Goal: Information Seeking & Learning: Learn about a topic

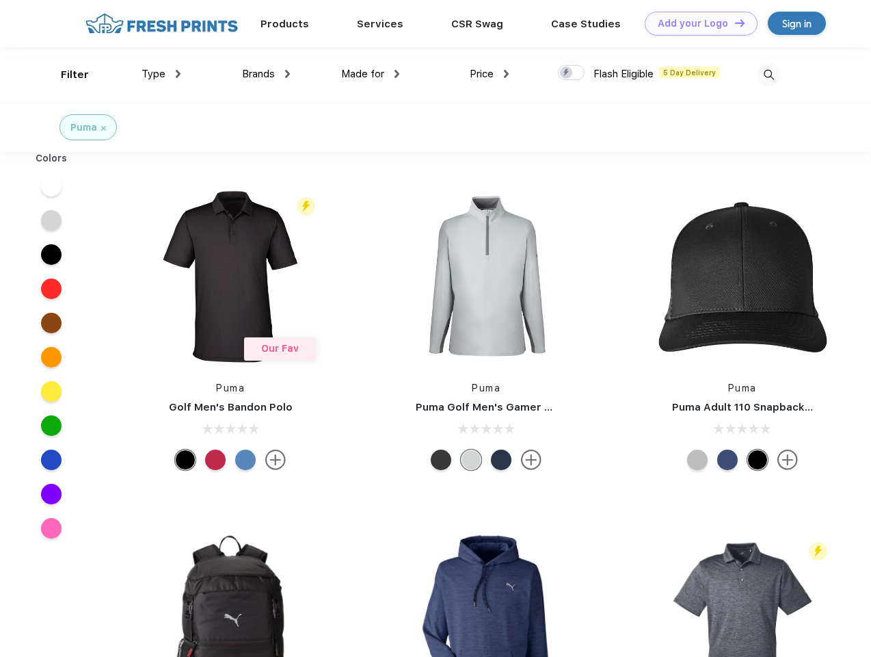
scroll to position [1, 0]
click at [696, 23] on link "Add your Logo Design Tool" at bounding box center [701, 24] width 113 height 24
click at [0, 0] on div "Design Tool" at bounding box center [0, 0] width 0 height 0
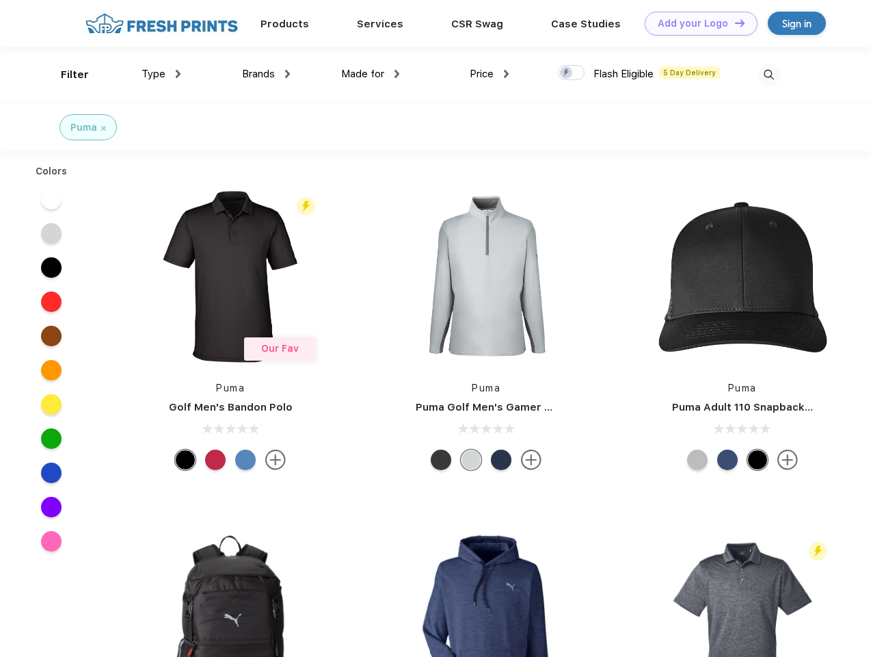
click at [734, 23] on link "Add your Logo Design Tool" at bounding box center [701, 24] width 113 height 24
click at [66, 75] on div "Filter" at bounding box center [75, 75] width 28 height 16
click at [161, 74] on span "Type" at bounding box center [154, 74] width 24 height 12
click at [266, 74] on span "Brands" at bounding box center [258, 74] width 33 height 12
click at [371, 74] on span "Made for" at bounding box center [362, 74] width 43 height 12
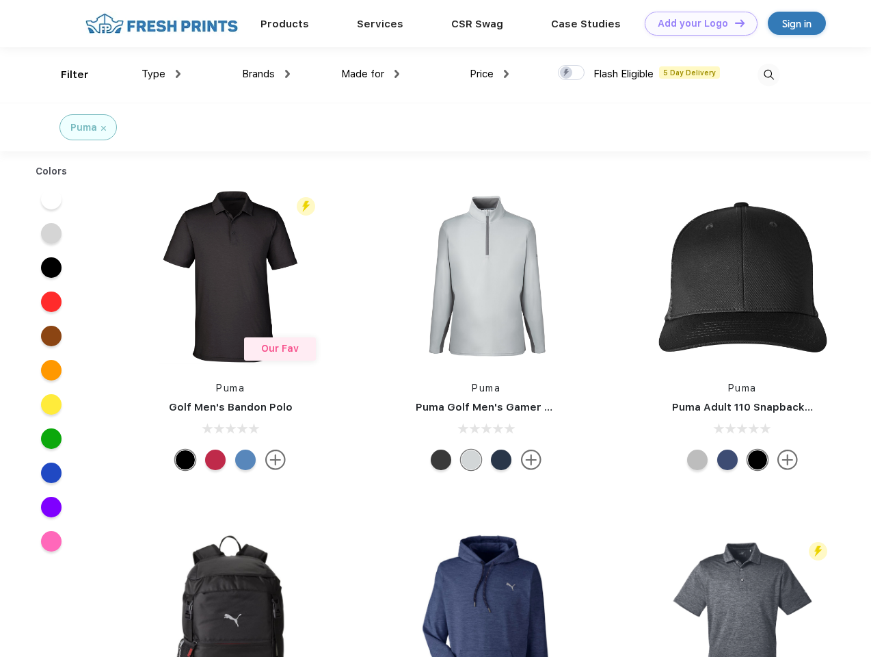
click at [490, 74] on span "Price" at bounding box center [482, 74] width 24 height 12
click at [572, 73] on div at bounding box center [571, 72] width 27 height 15
click at [567, 73] on input "checkbox" at bounding box center [562, 68] width 9 height 9
click at [769, 75] on img at bounding box center [769, 75] width 23 height 23
